Goal: Navigation & Orientation: Find specific page/section

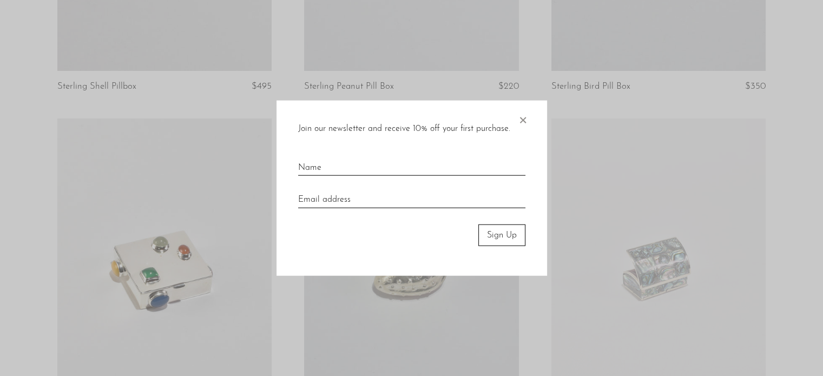
scroll to position [658, 0]
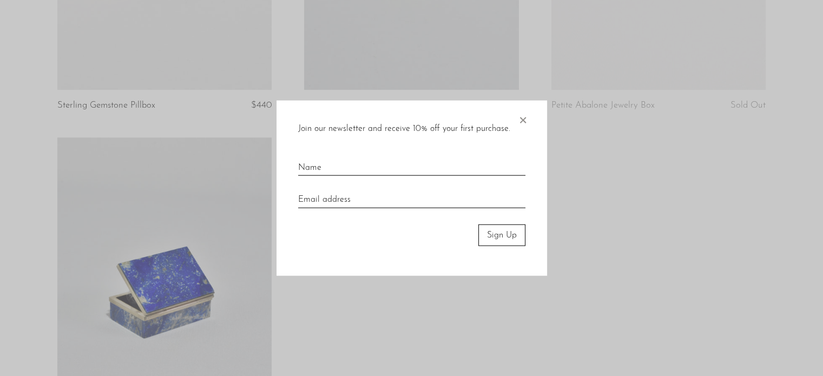
click at [520, 123] on span "×" at bounding box center [522, 117] width 11 height 35
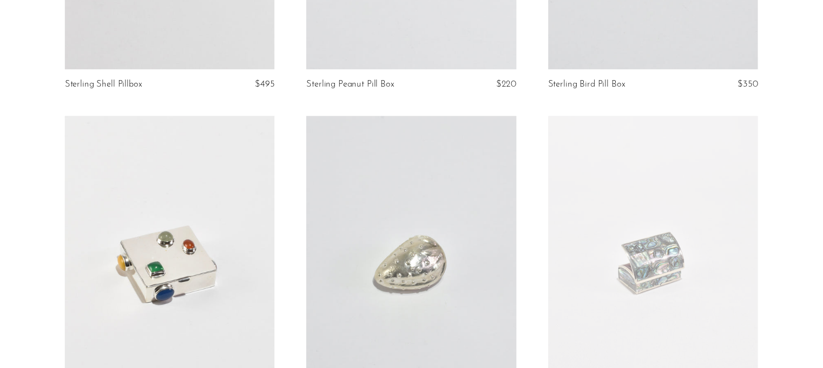
scroll to position [0, 0]
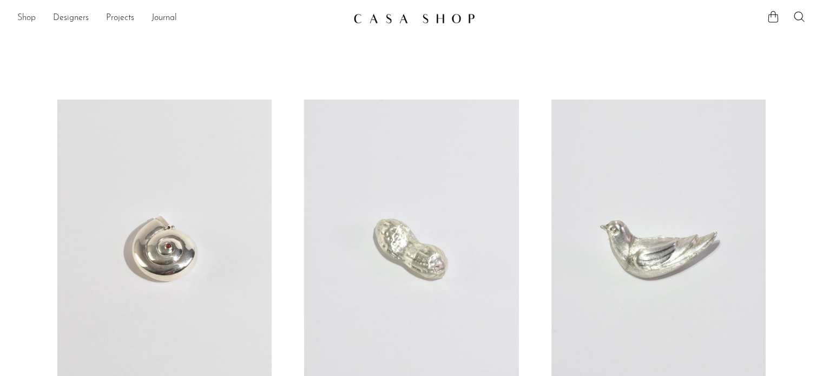
click at [34, 17] on link "Shop" at bounding box center [26, 18] width 18 height 14
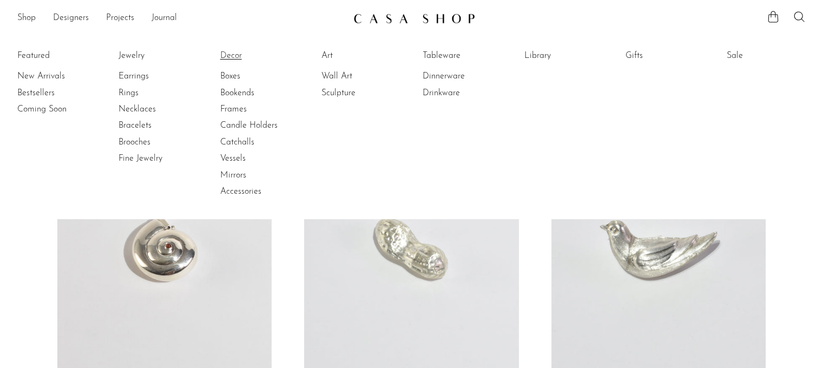
click at [232, 58] on link "Decor" at bounding box center [260, 56] width 81 height 12
